Goal: Complete application form

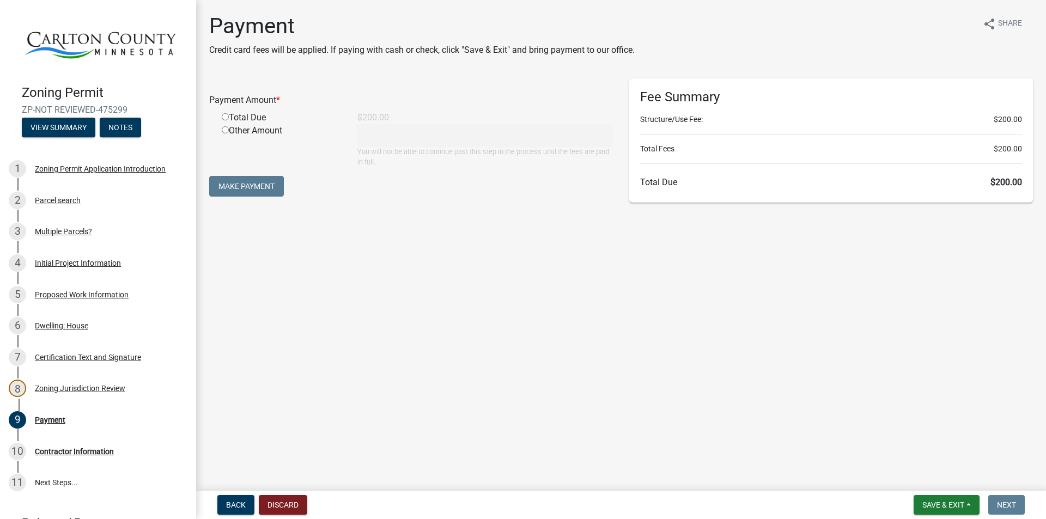
click at [227, 117] on input "radio" at bounding box center [225, 116] width 7 height 7
radio input "true"
type input "200"
click at [229, 185] on button "Make Payment" at bounding box center [246, 186] width 75 height 21
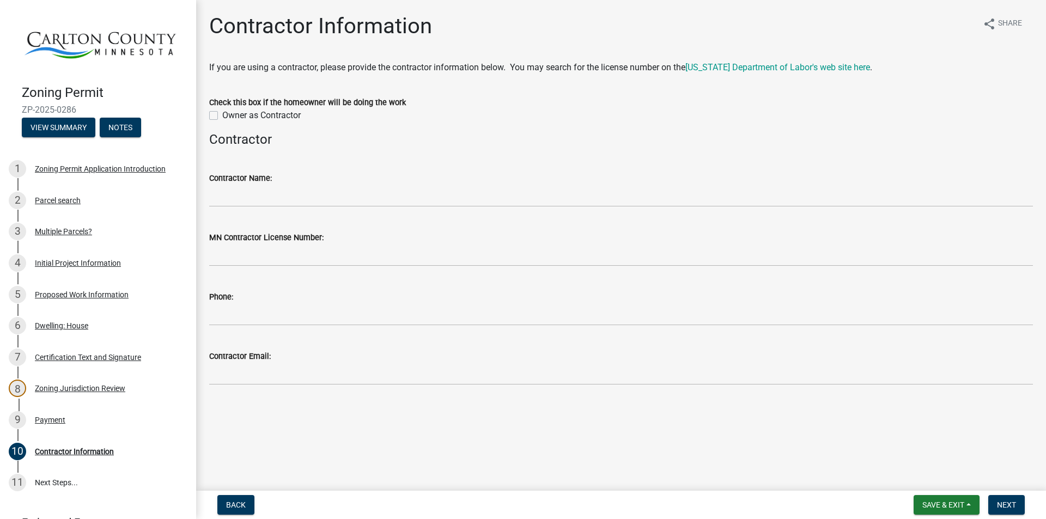
click at [222, 115] on label "Owner as Contractor" at bounding box center [261, 115] width 78 height 13
click at [222, 115] on input "Owner as Contractor" at bounding box center [225, 112] width 7 height 7
checkbox input "true"
click at [1008, 507] on span "Next" at bounding box center [1006, 505] width 19 height 9
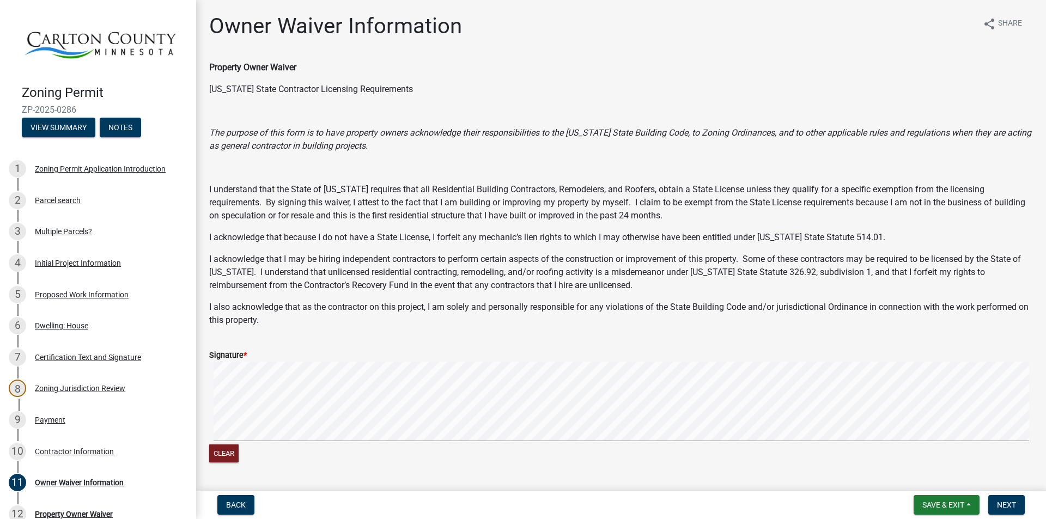
click at [437, 425] on form "Signature * Clear" at bounding box center [621, 401] width 824 height 130
click at [219, 453] on button "Clear" at bounding box center [223, 454] width 29 height 18
click at [1001, 504] on span "Next" at bounding box center [1006, 505] width 19 height 9
click at [1003, 506] on span "Next" at bounding box center [1006, 505] width 19 height 9
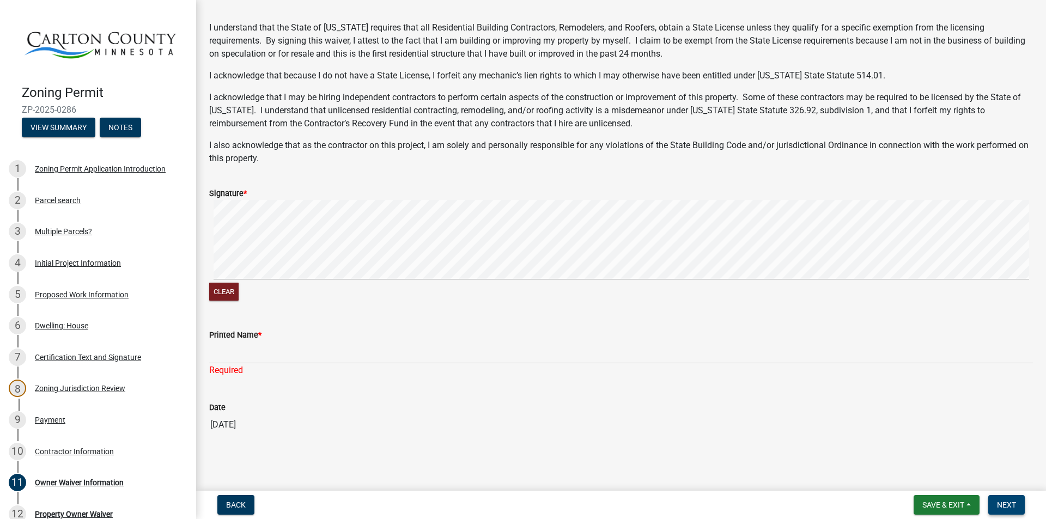
scroll to position [162, 0]
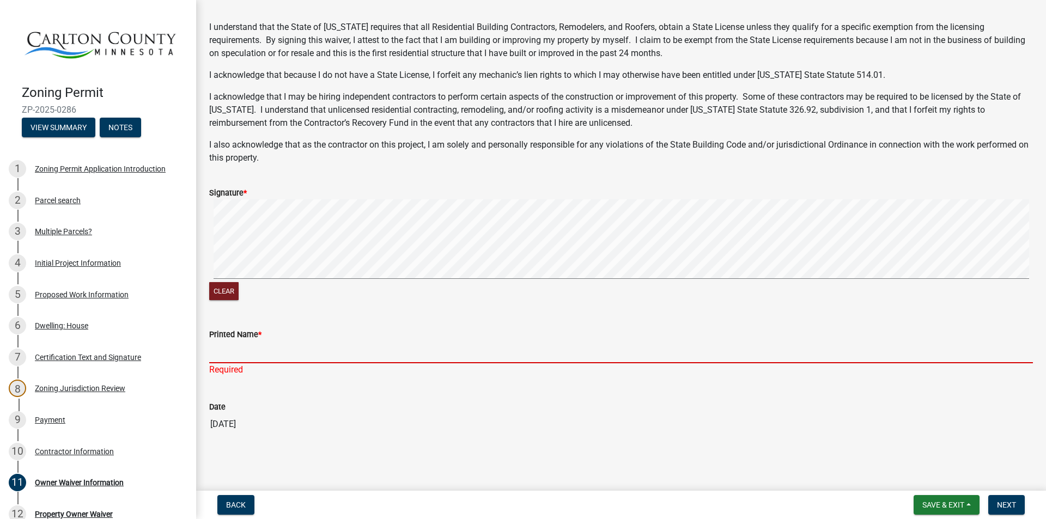
click at [240, 352] on input "Printed Name *" at bounding box center [621, 352] width 824 height 22
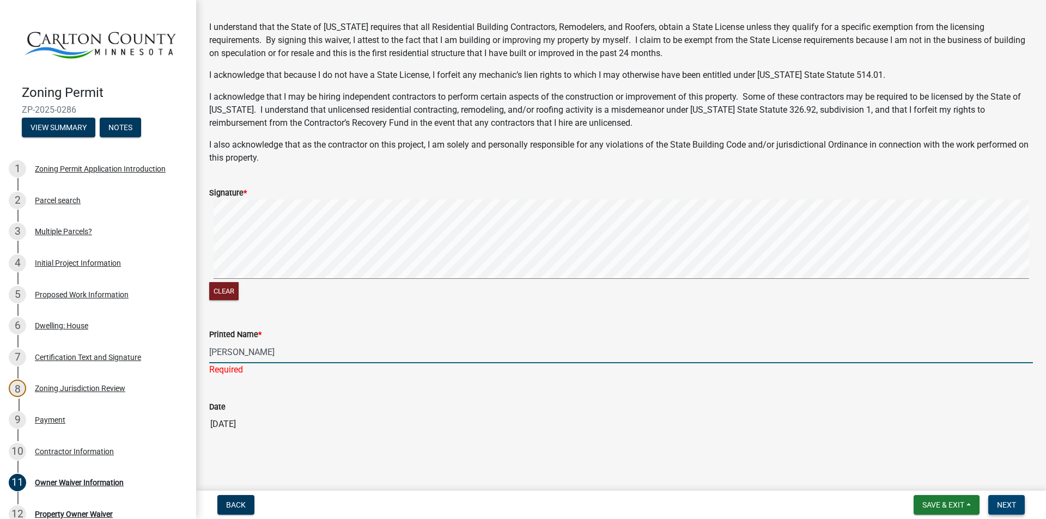
type input "[PERSON_NAME]"
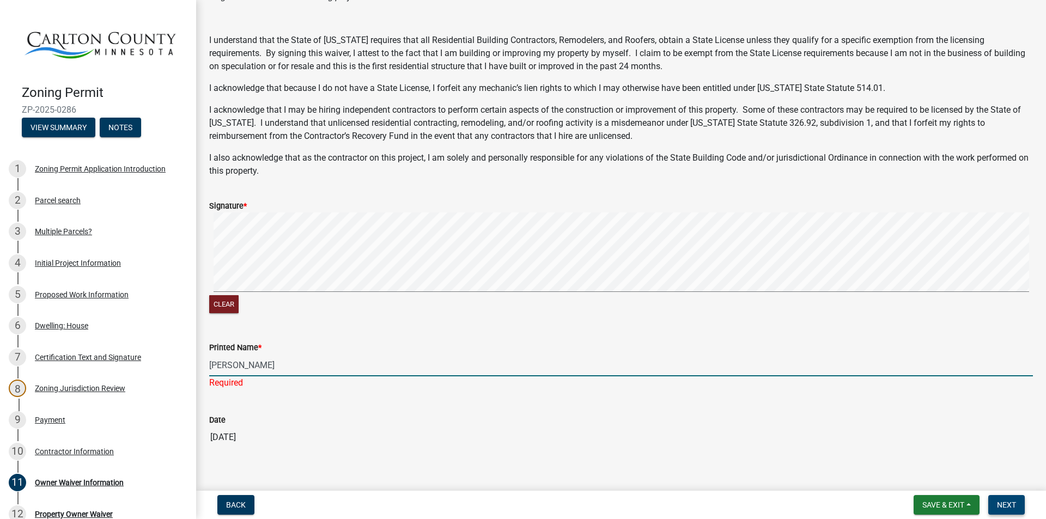
click at [1004, 507] on span "Next" at bounding box center [1006, 505] width 19 height 9
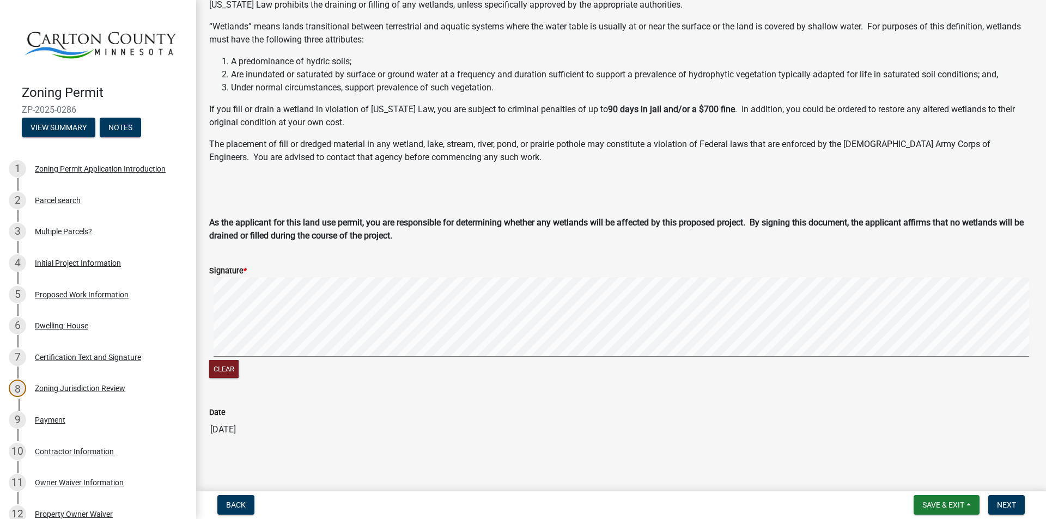
scroll to position [90, 0]
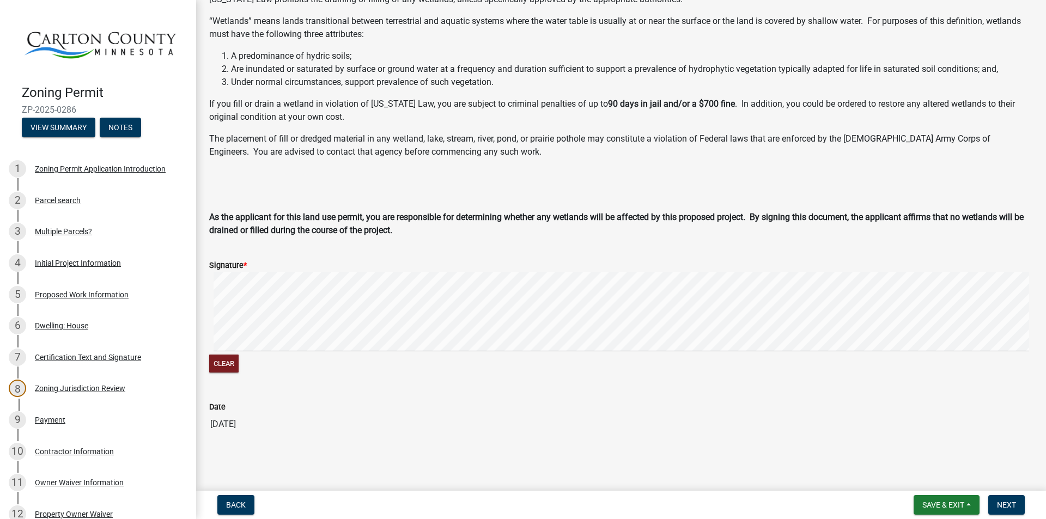
click at [520, 263] on form "Signature * Clear" at bounding box center [621, 311] width 824 height 130
click at [1008, 506] on span "Next" at bounding box center [1006, 505] width 19 height 9
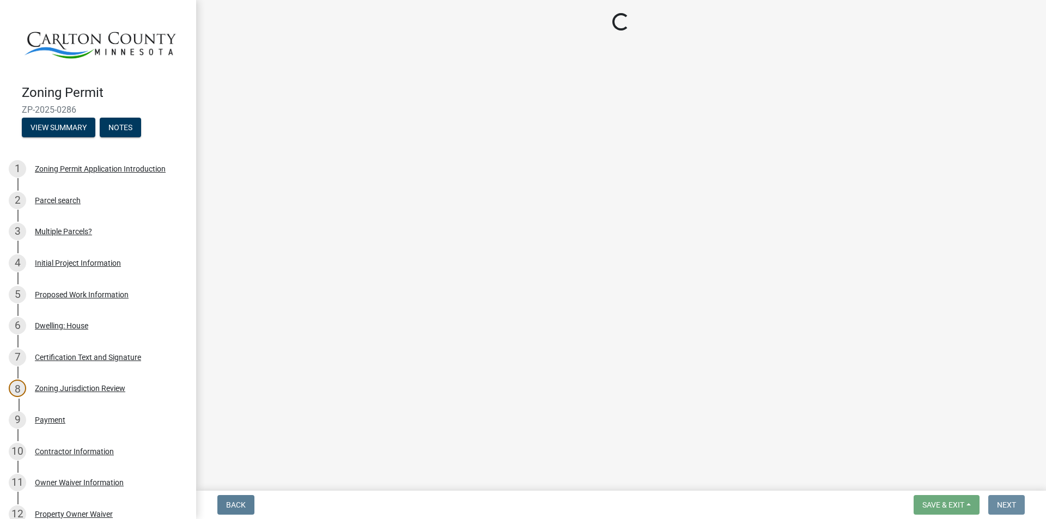
scroll to position [0, 0]
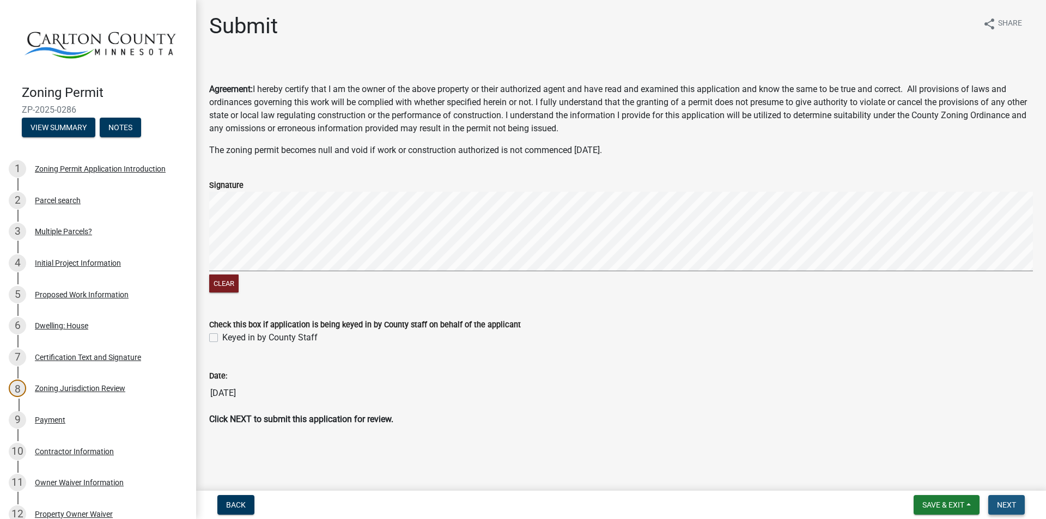
click at [999, 502] on span "Next" at bounding box center [1006, 505] width 19 height 9
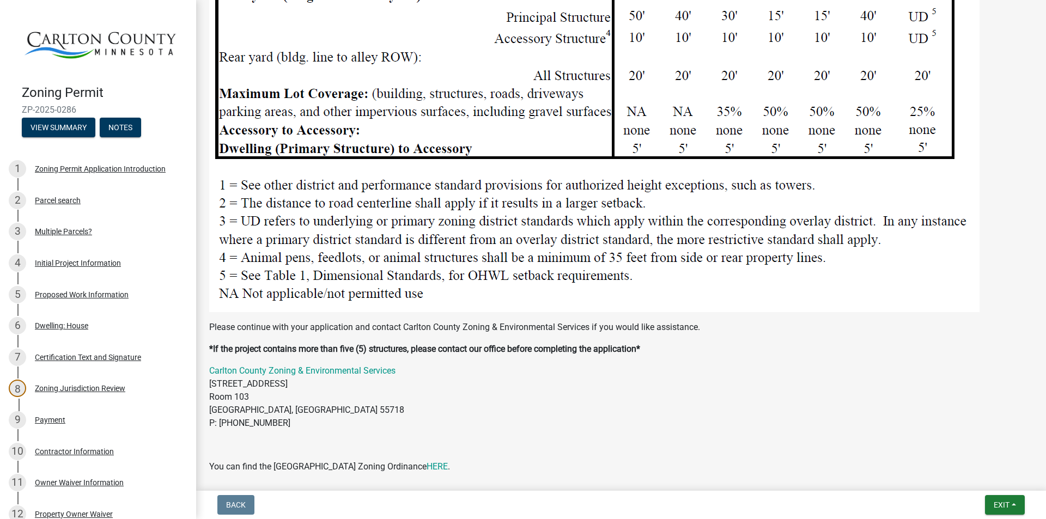
scroll to position [1463, 0]
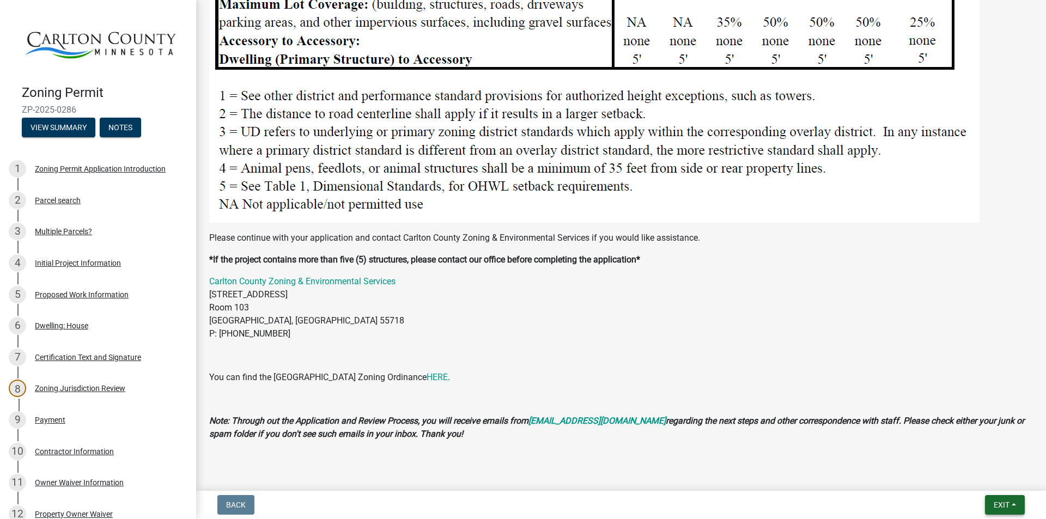
click at [997, 499] on button "Exit" at bounding box center [1005, 505] width 40 height 20
click at [964, 453] on button "Save" at bounding box center [981, 450] width 87 height 26
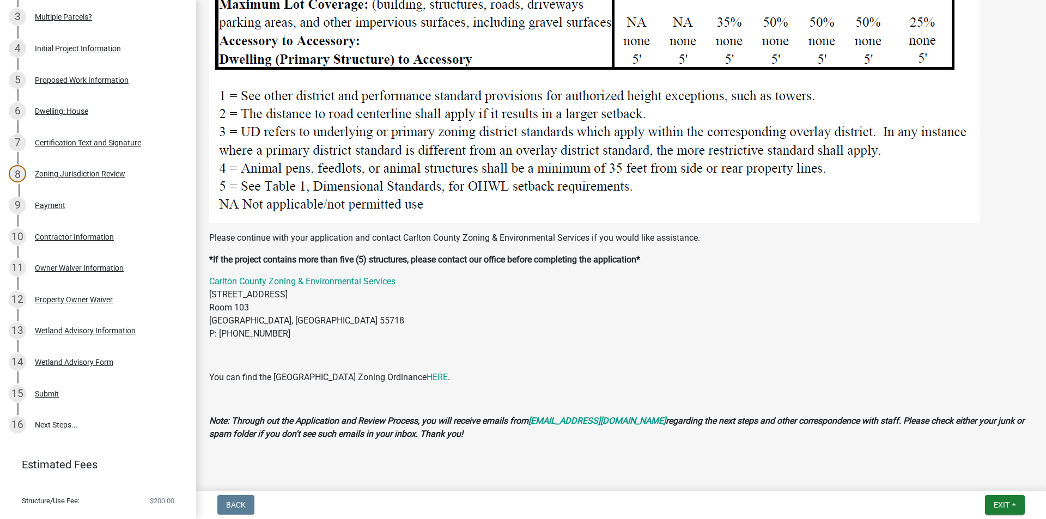
scroll to position [234, 0]
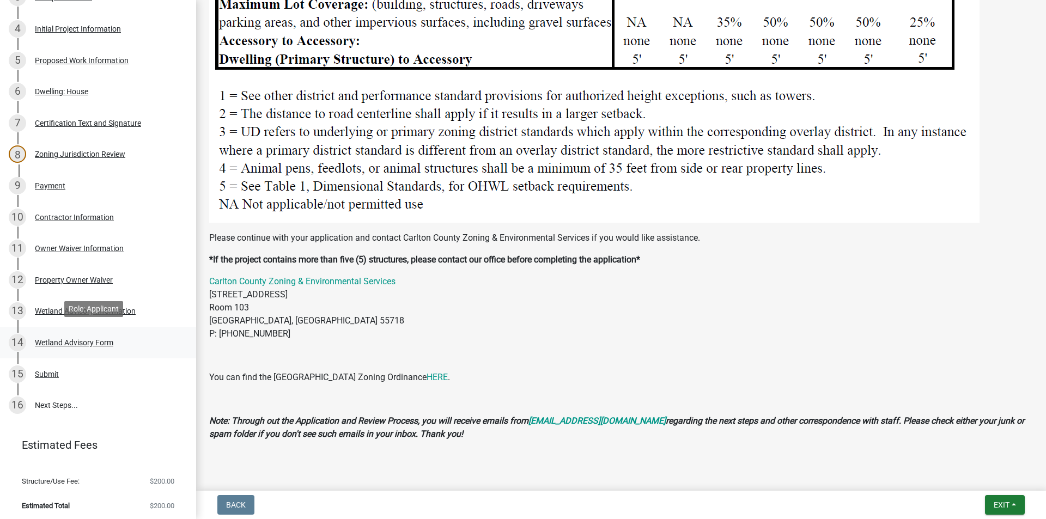
click at [92, 346] on div "14 Wetland Advisory Form" at bounding box center [94, 342] width 170 height 17
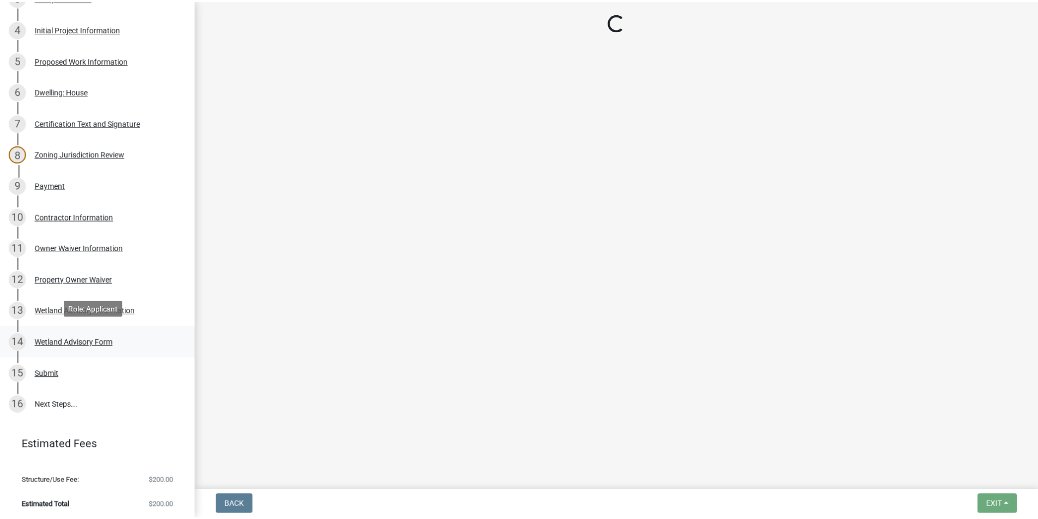
scroll to position [0, 0]
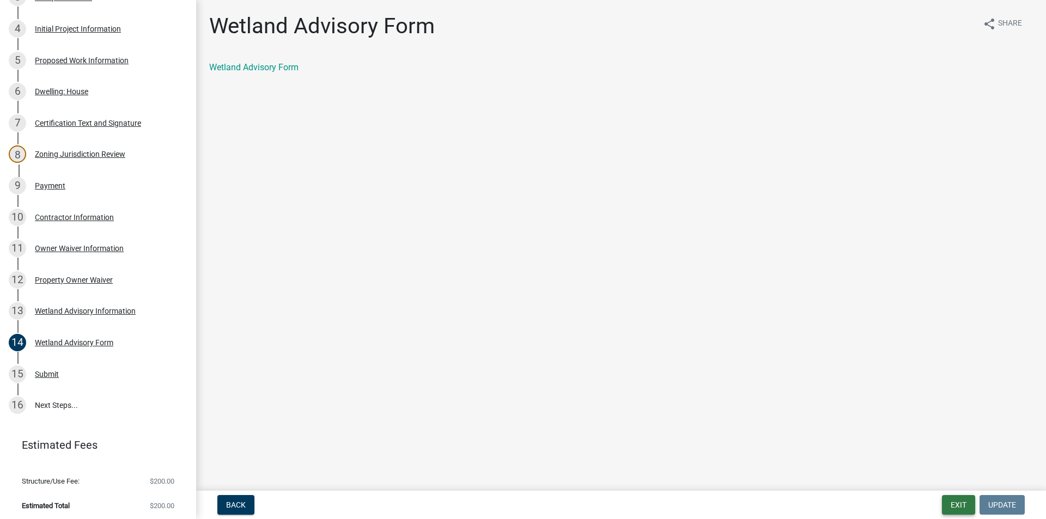
click at [960, 501] on button "Exit" at bounding box center [958, 505] width 33 height 20
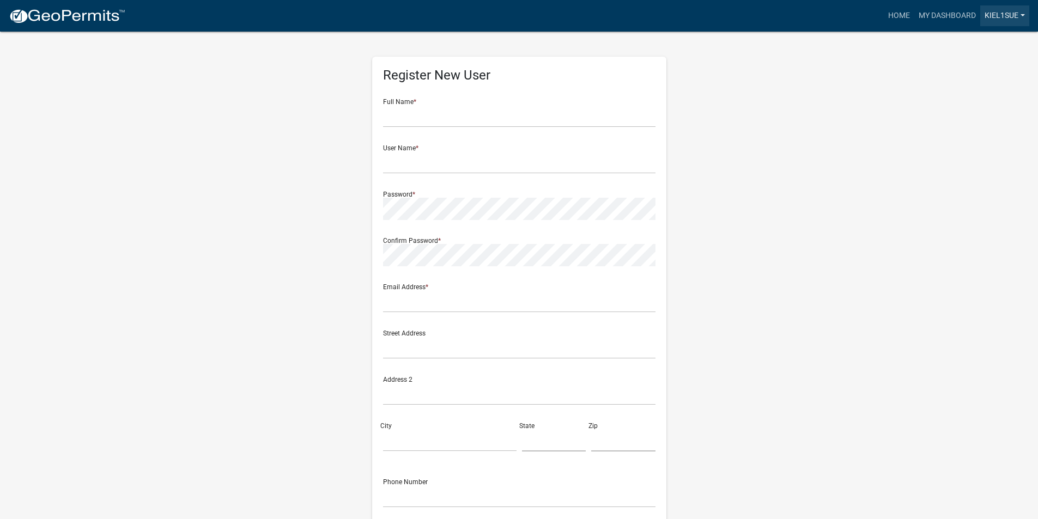
click at [989, 13] on link "Kiel1sue" at bounding box center [1004, 15] width 49 height 21
click at [976, 84] on link "Logout" at bounding box center [985, 80] width 87 height 26
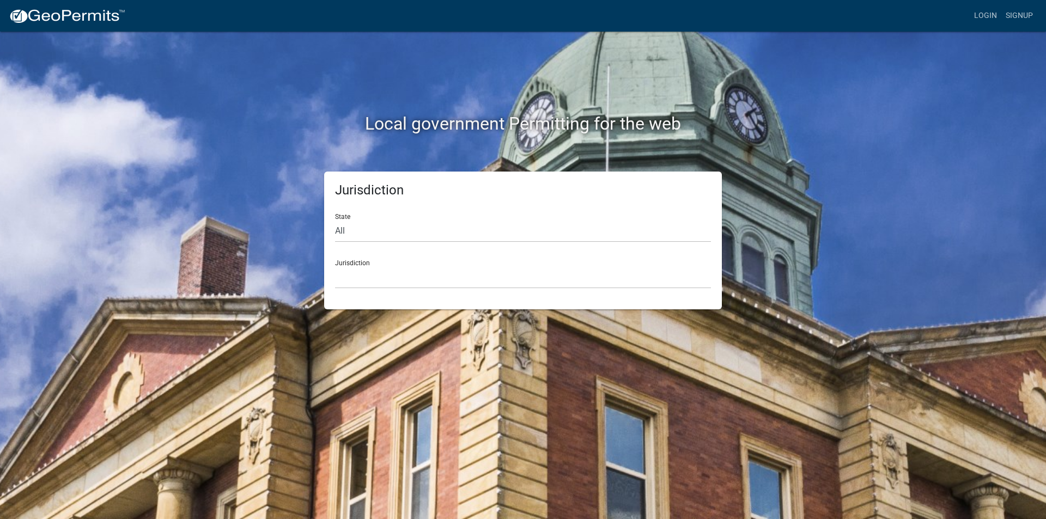
click at [802, 152] on div "Local government Permitting for the web" at bounding box center [522, 101] width 621 height 139
